Goal: Task Accomplishment & Management: Manage account settings

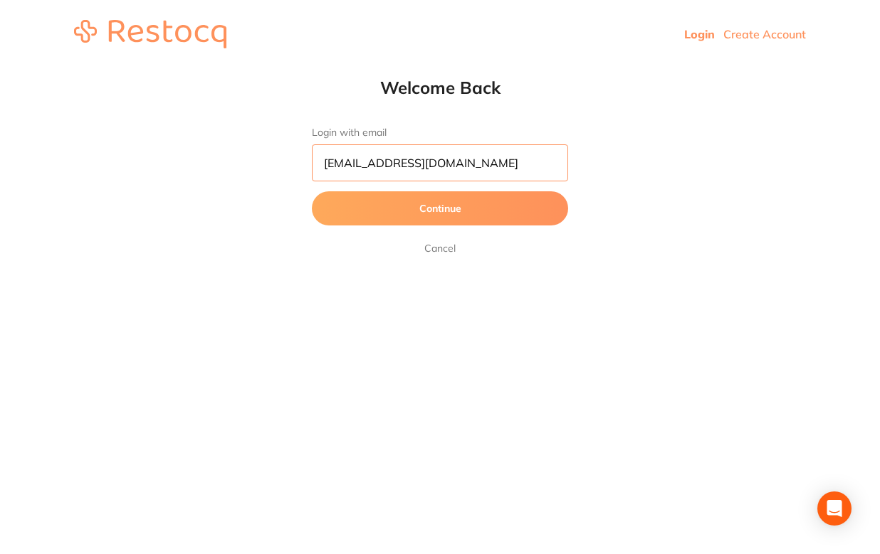
type input "[EMAIL_ADDRESS][DOMAIN_NAME]"
click at [392, 212] on button "Continue" at bounding box center [440, 208] width 256 height 34
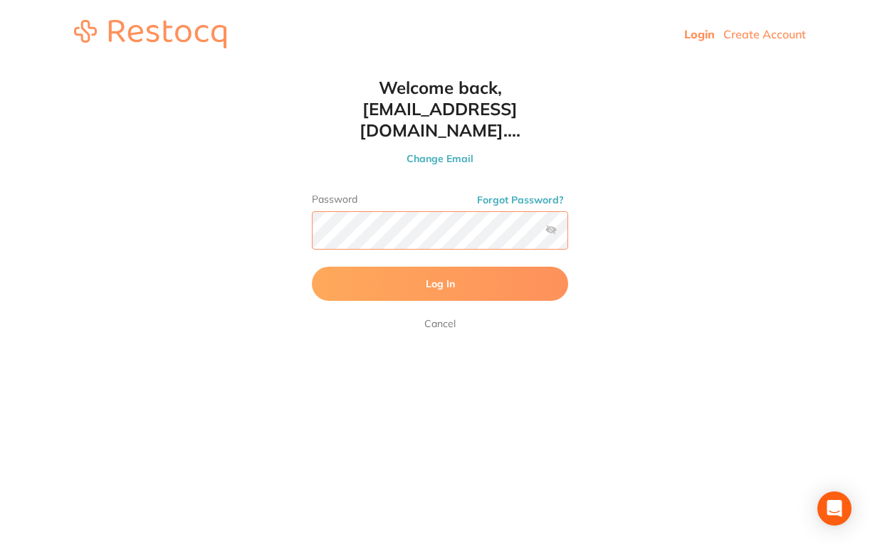
click at [440, 267] on button "Log In" at bounding box center [440, 284] width 256 height 34
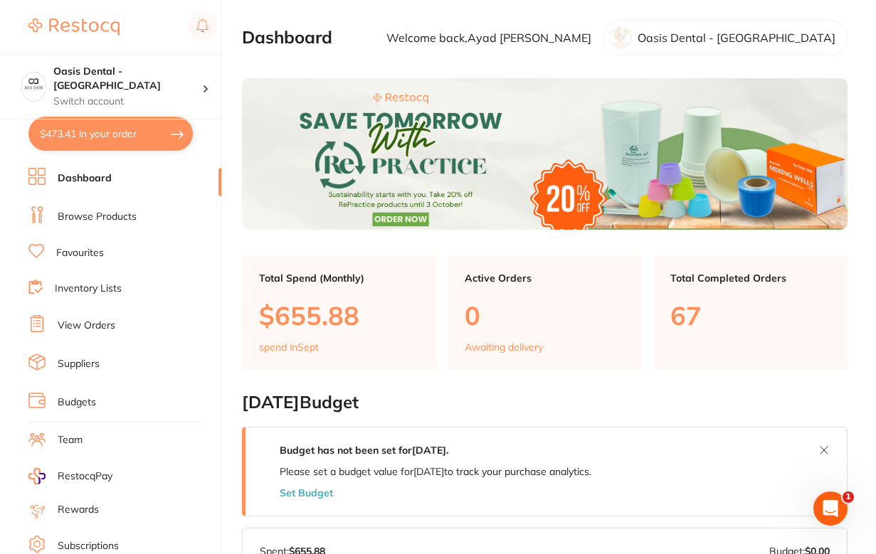
click at [81, 250] on link "Favourites" at bounding box center [80, 253] width 48 height 14
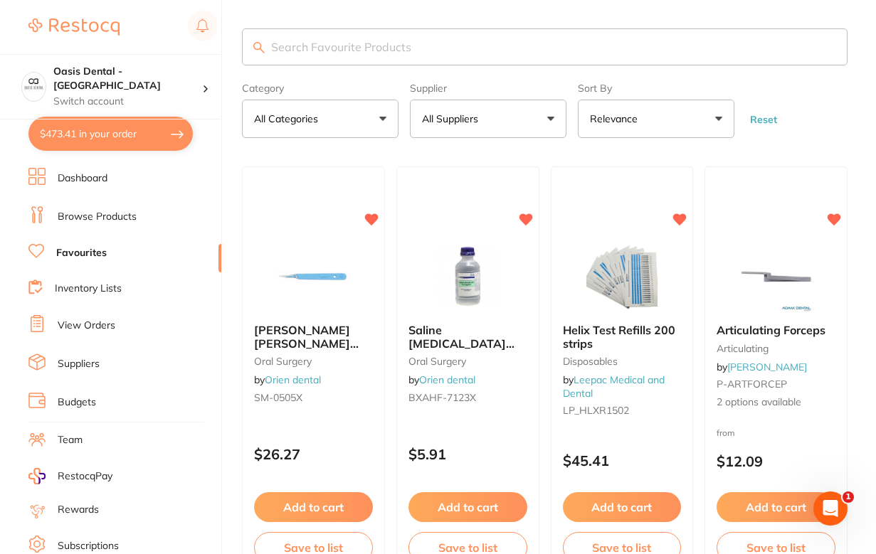
click at [295, 46] on input "search" at bounding box center [545, 46] width 606 height 37
type input "[PERSON_NAME] bamboo"
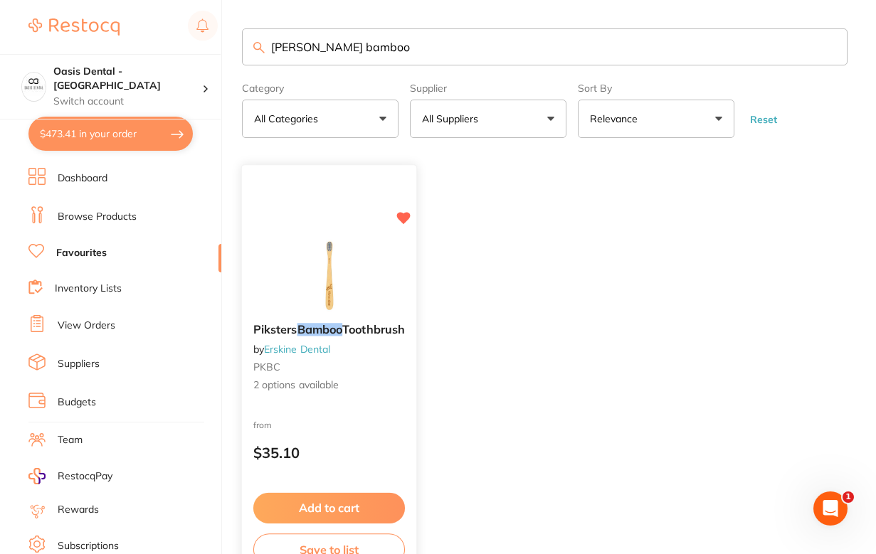
click at [271, 332] on span "Piksters" at bounding box center [275, 330] width 44 height 14
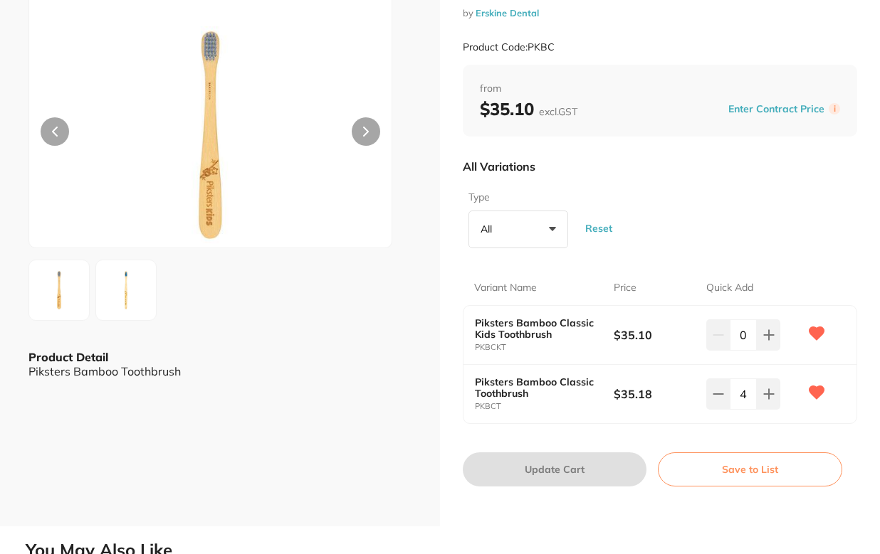
scroll to position [43, 0]
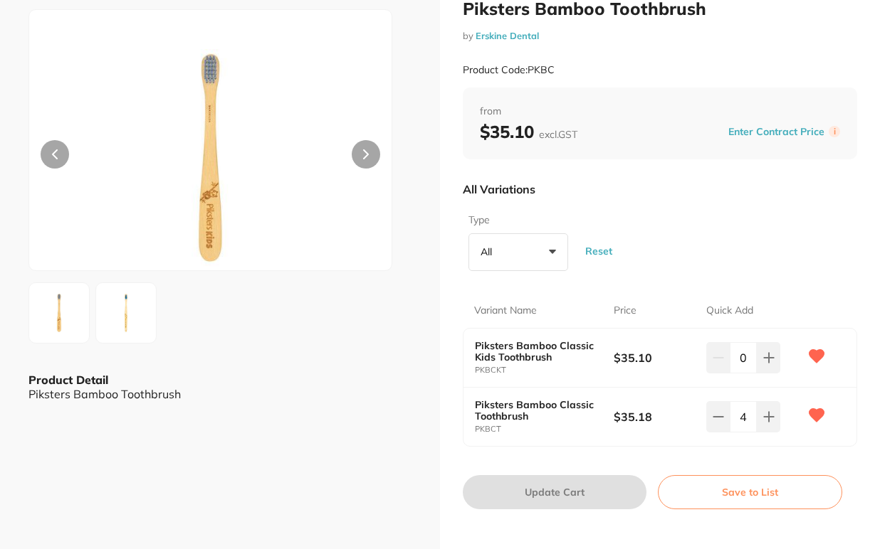
click at [561, 249] on button "All +0" at bounding box center [518, 252] width 100 height 38
click at [559, 249] on button "All +0" at bounding box center [518, 252] width 100 height 38
click at [665, 196] on div "All Variations" at bounding box center [660, 189] width 394 height 37
click at [485, 400] on b "Piksters Bamboo Classic Toothbrush" at bounding box center [537, 410] width 125 height 23
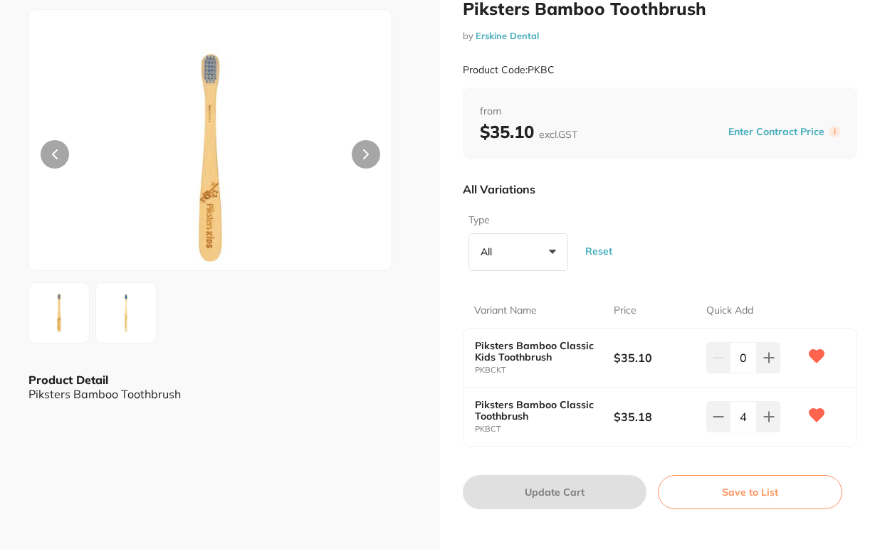
click at [495, 428] on small "PKBCT" at bounding box center [544, 429] width 139 height 9
click at [376, 130] on div at bounding box center [210, 140] width 364 height 262
click at [376, 141] on div at bounding box center [210, 140] width 364 height 262
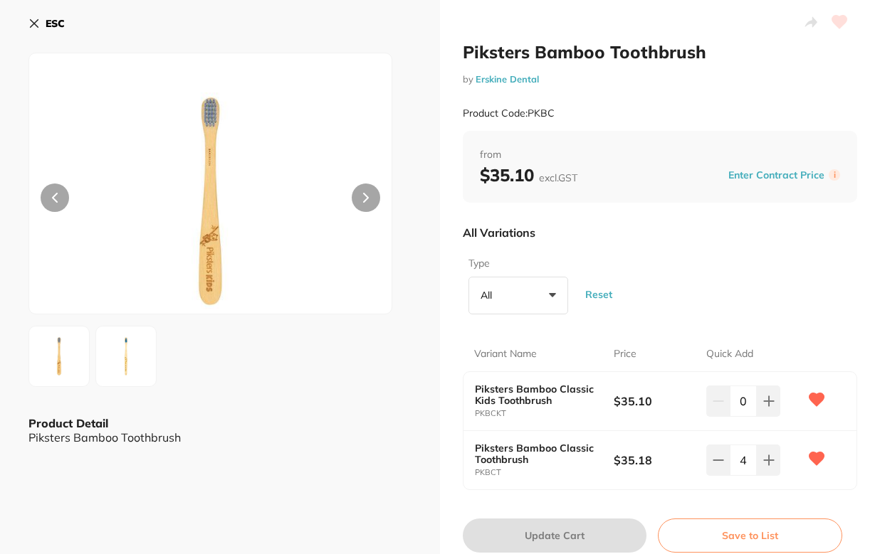
scroll to position [0, 0]
click at [366, 191] on button at bounding box center [366, 198] width 28 height 28
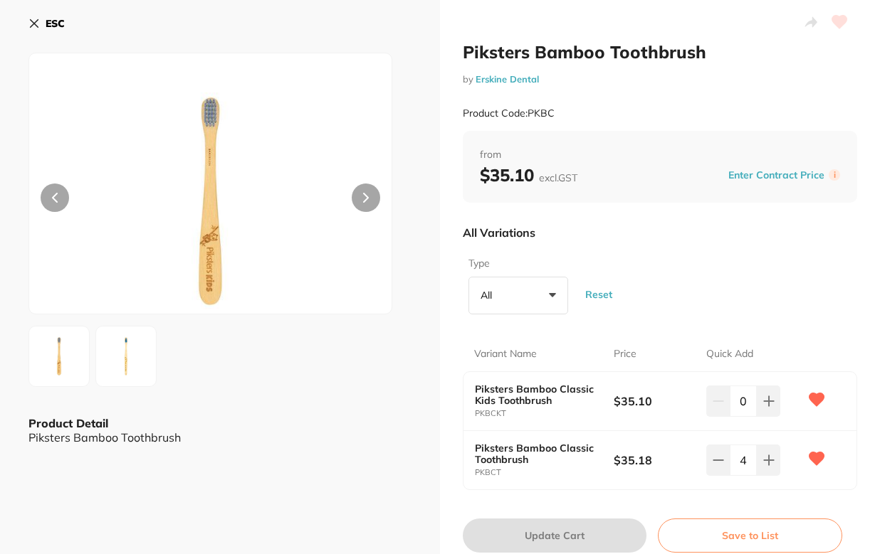
click at [551, 291] on button "All +0" at bounding box center [518, 296] width 100 height 38
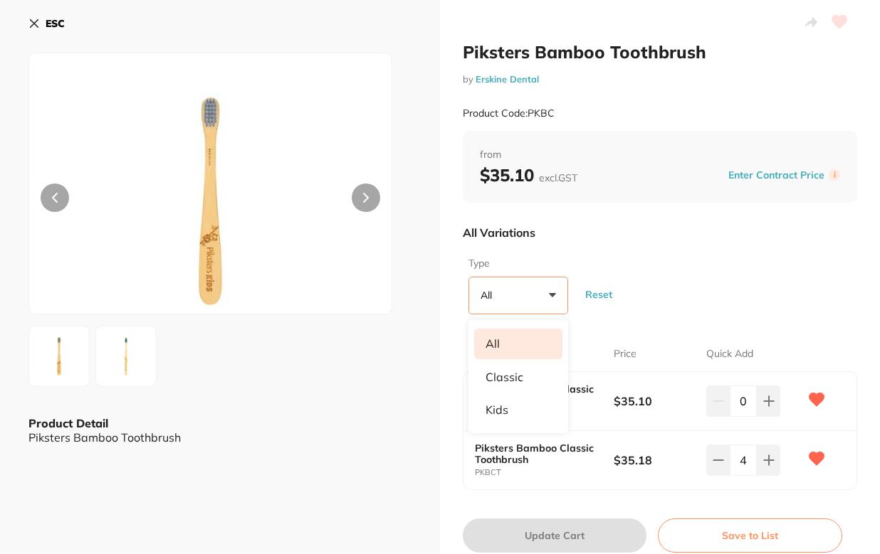
click at [551, 291] on button "All +0" at bounding box center [518, 296] width 100 height 38
